Goal: Check status: Check status

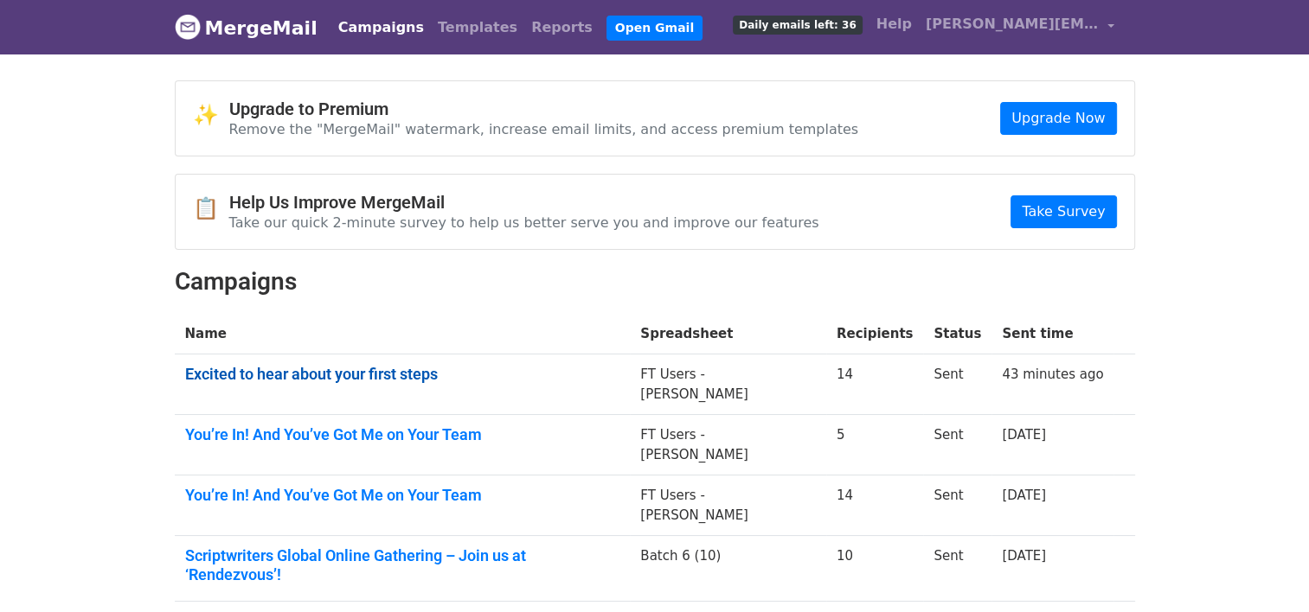
click at [388, 372] on link "Excited to hear about your first steps" at bounding box center [402, 374] width 435 height 19
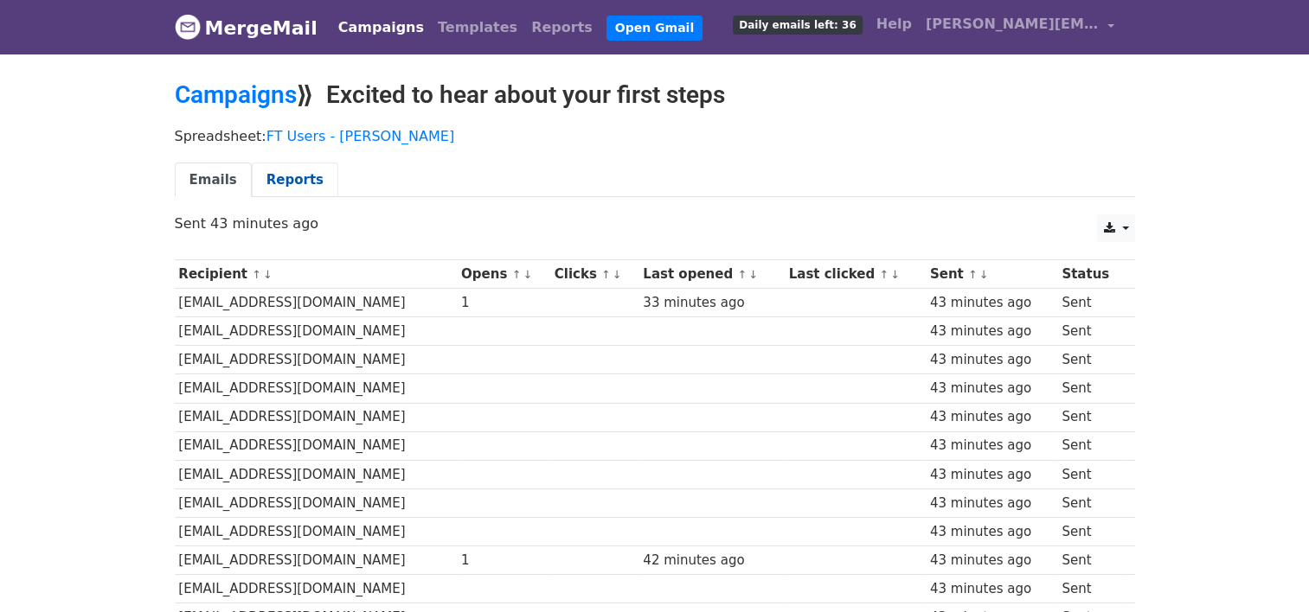
click at [277, 178] on link "Reports" at bounding box center [295, 180] width 87 height 35
